Goal: Task Accomplishment & Management: Complete application form

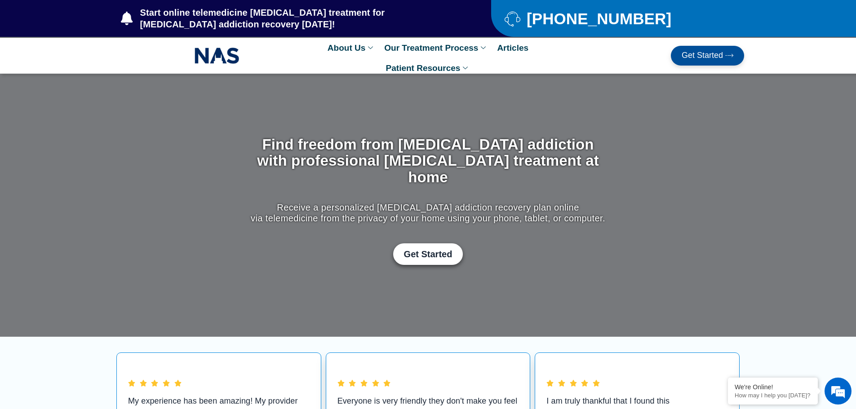
click at [695, 59] on span "Get Started" at bounding box center [702, 55] width 41 height 9
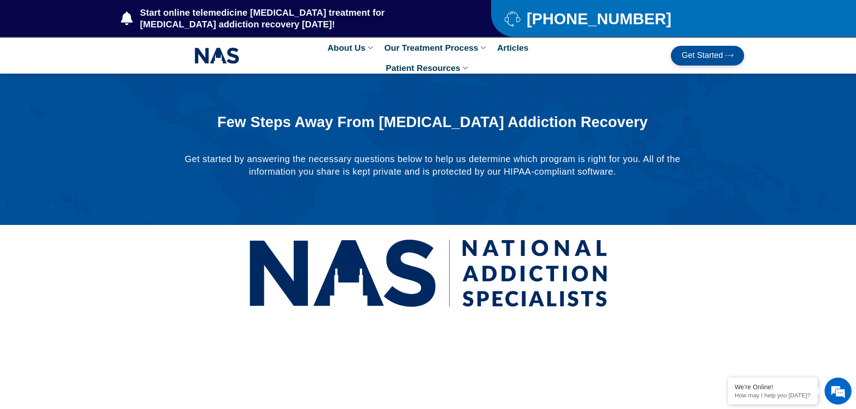
click at [713, 54] on span "Get Started" at bounding box center [702, 55] width 41 height 9
